Goal: Information Seeking & Learning: Learn about a topic

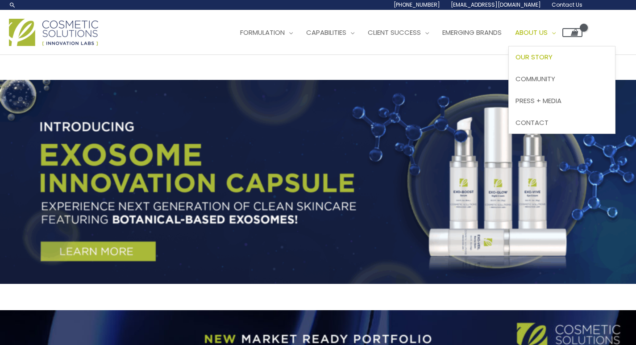
click at [552, 53] on span "Our Story" at bounding box center [533, 56] width 37 height 9
click at [544, 59] on span "Our Story" at bounding box center [533, 56] width 37 height 9
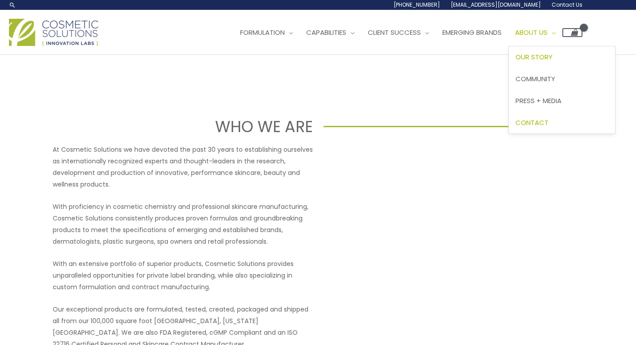
click at [548, 120] on span "Contact" at bounding box center [531, 122] width 33 height 9
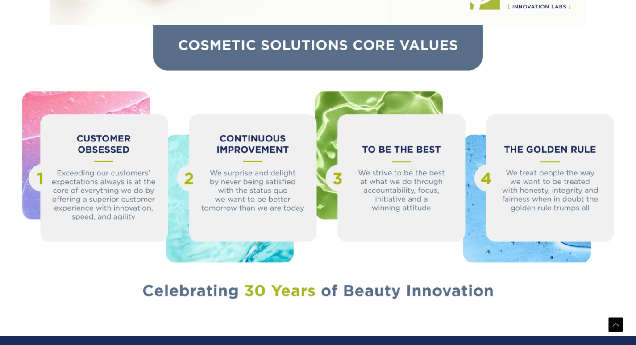
scroll to position [963, 0]
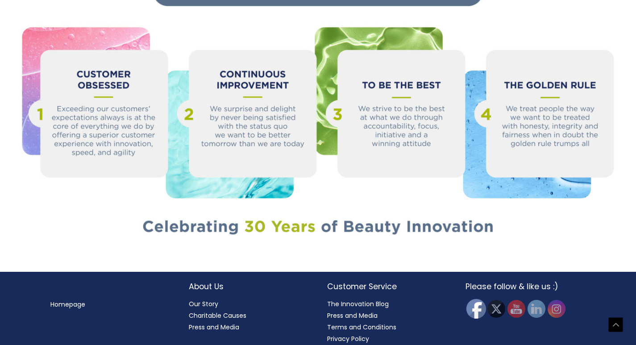
click at [478, 299] on img at bounding box center [476, 309] width 20 height 20
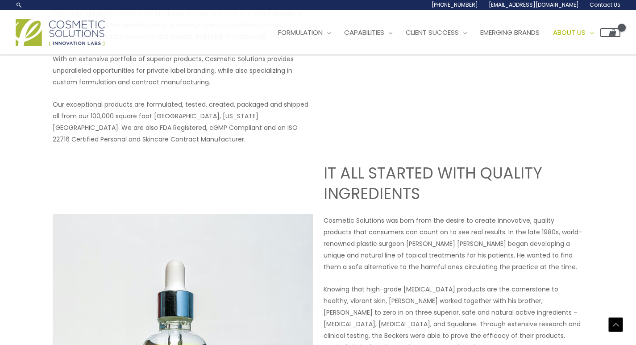
scroll to position [27, 0]
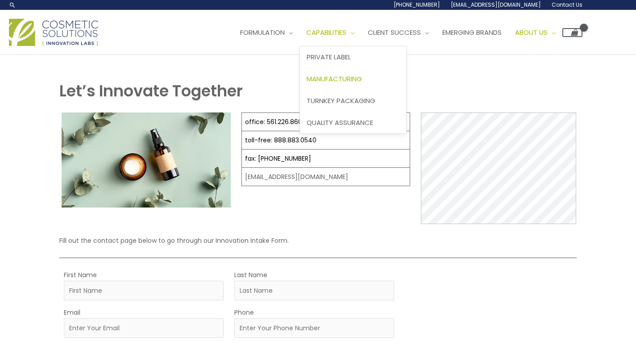
click at [362, 77] on span "Manufacturing" at bounding box center [333, 78] width 55 height 9
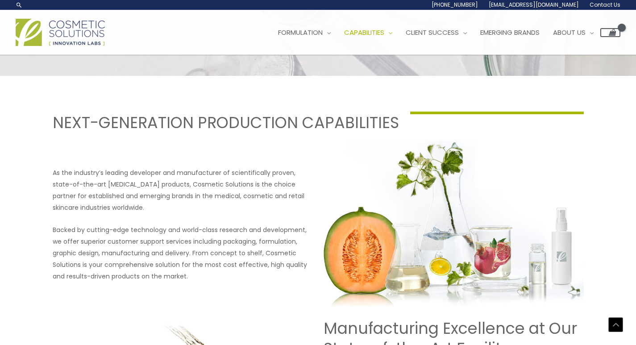
scroll to position [311, 0]
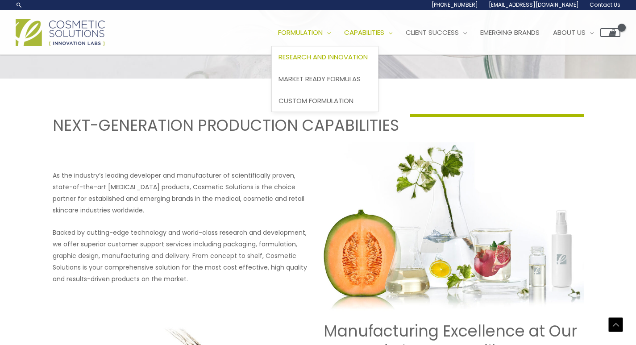
click at [308, 50] on link "Research and Innovation" at bounding box center [325, 57] width 106 height 22
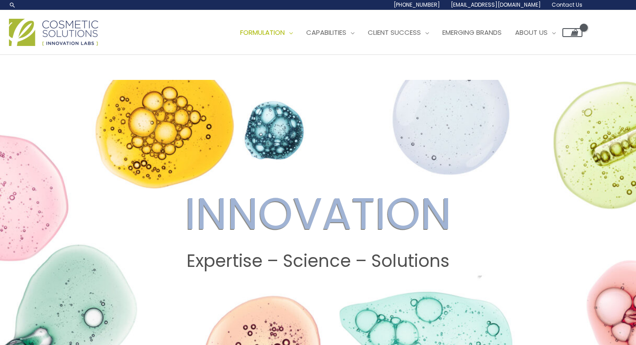
click at [63, 35] on img at bounding box center [53, 32] width 89 height 27
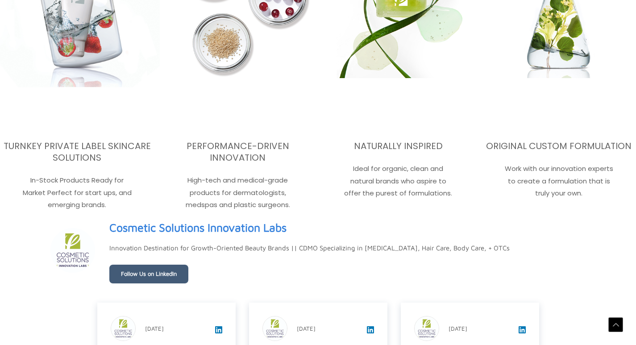
scroll to position [1873, 0]
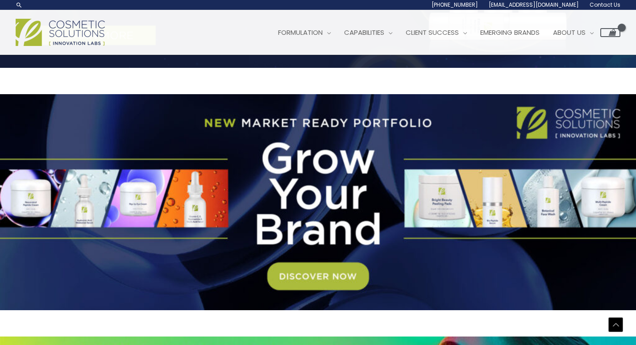
scroll to position [167, 0]
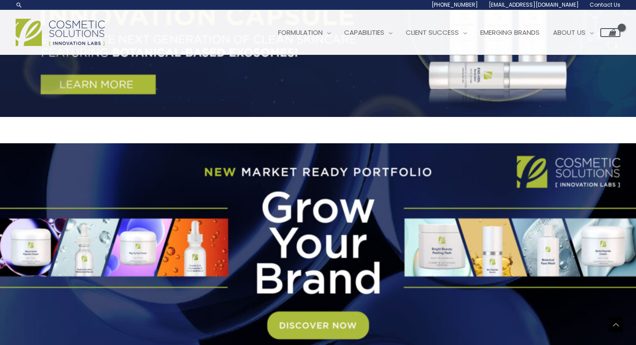
click at [326, 327] on div at bounding box center [318, 294] width 636 height 762
click at [95, 264] on div at bounding box center [318, 294] width 636 height 762
click at [283, 256] on div at bounding box center [318, 294] width 636 height 762
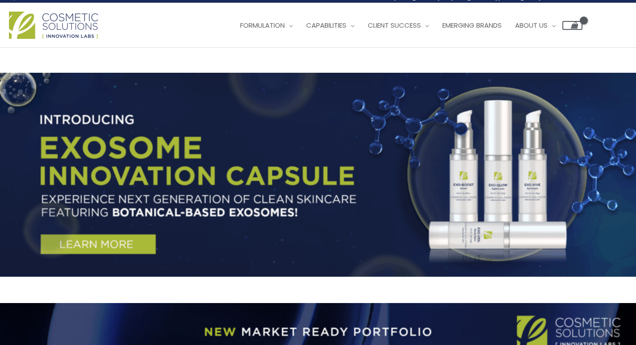
scroll to position [0, 0]
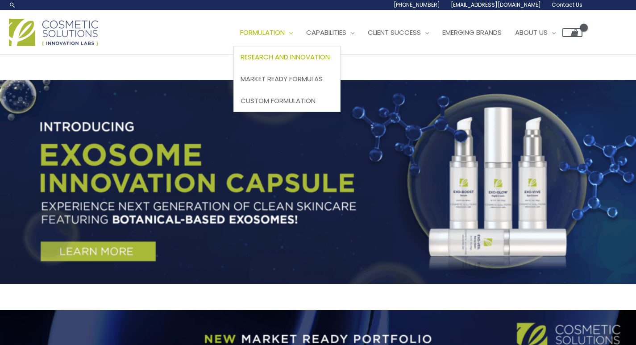
click at [293, 58] on span "Research and Innovation" at bounding box center [284, 56] width 89 height 9
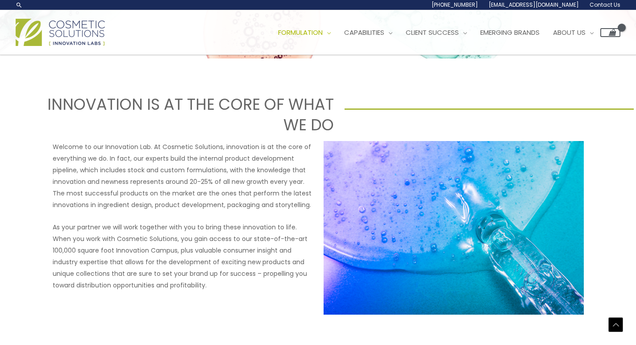
scroll to position [203, 0]
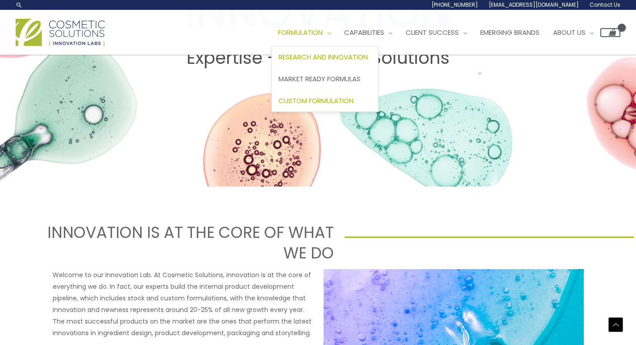
click at [310, 99] on span "Custom Formulation" at bounding box center [315, 100] width 75 height 9
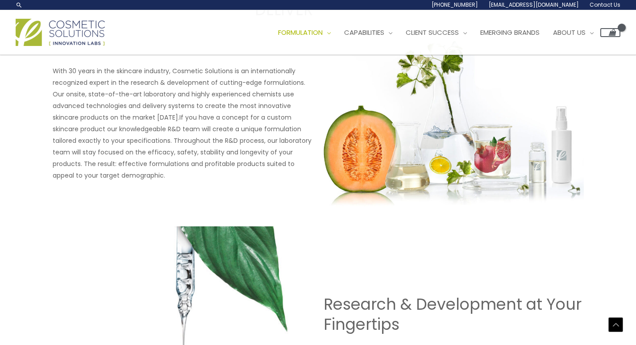
scroll to position [376, 0]
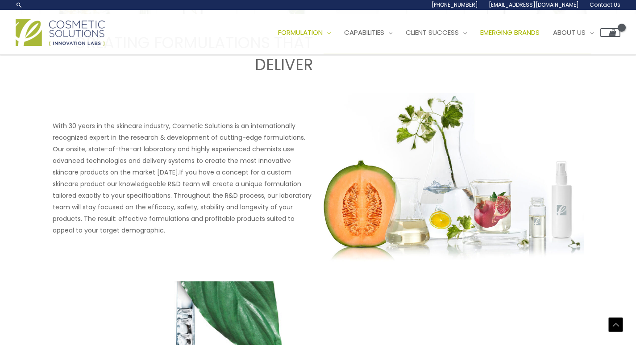
click at [525, 29] on span "Emerging Brands" at bounding box center [509, 32] width 59 height 9
click at [524, 34] on span "Emerging Brands" at bounding box center [509, 32] width 59 height 9
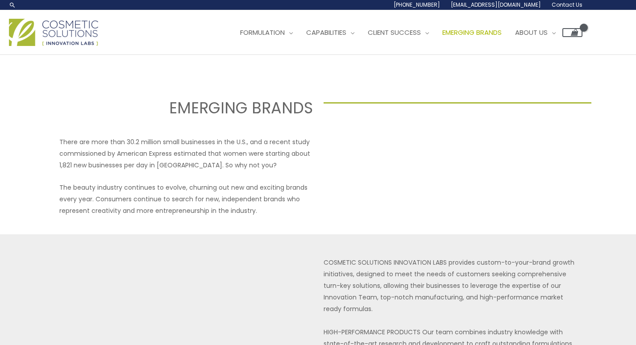
select select
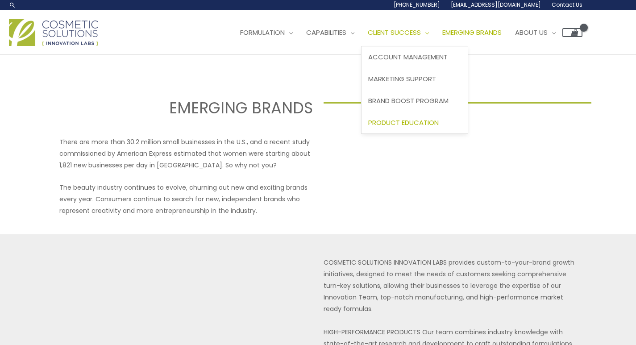
click at [438, 119] on span "Product Education" at bounding box center [403, 122] width 70 height 9
